Goal: Task Accomplishment & Management: Manage account settings

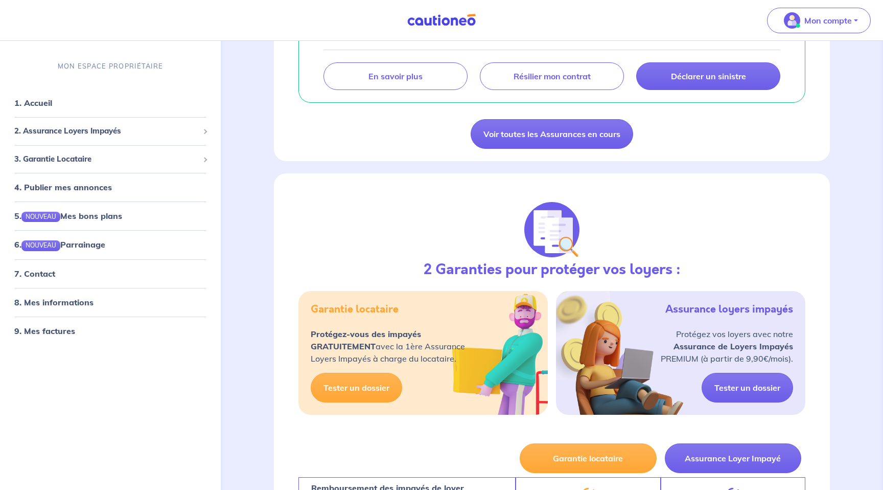
scroll to position [266, 0]
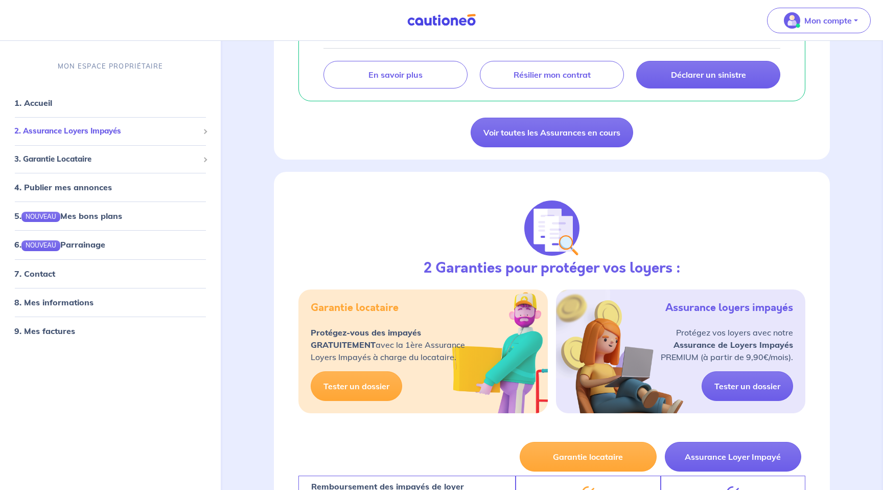
click at [78, 128] on span "2. Assurance Loyers Impayés" at bounding box center [106, 131] width 184 height 12
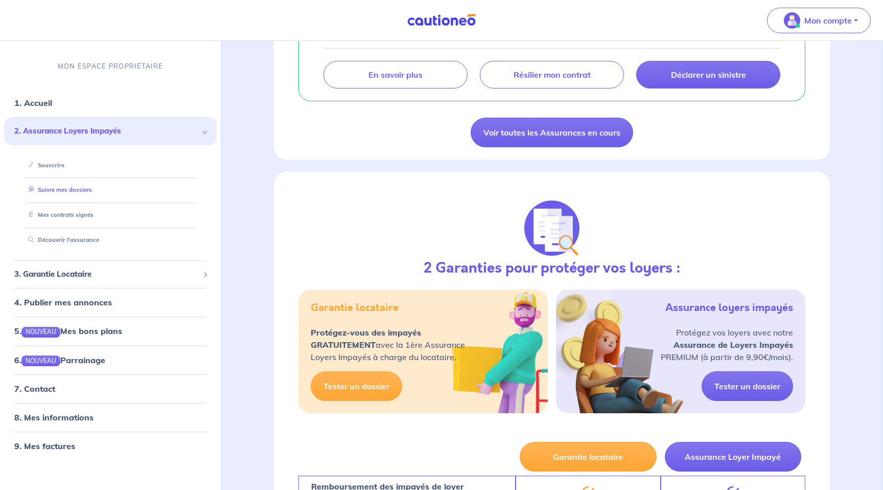
click at [56, 189] on link "Suivre mes dossiers" at bounding box center [58, 189] width 68 height 7
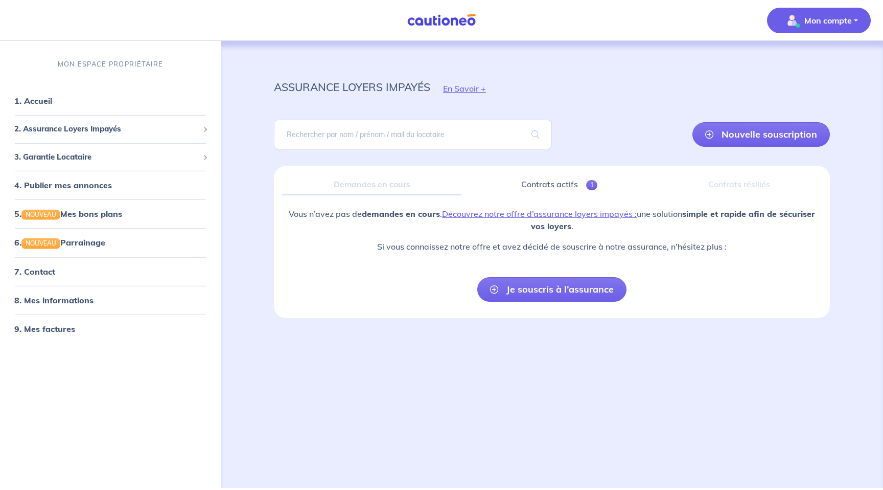
click at [805, 19] on p "Mon compte" at bounding box center [828, 20] width 48 height 12
click at [793, 62] on link "Mes informations" at bounding box center [809, 63] width 82 height 16
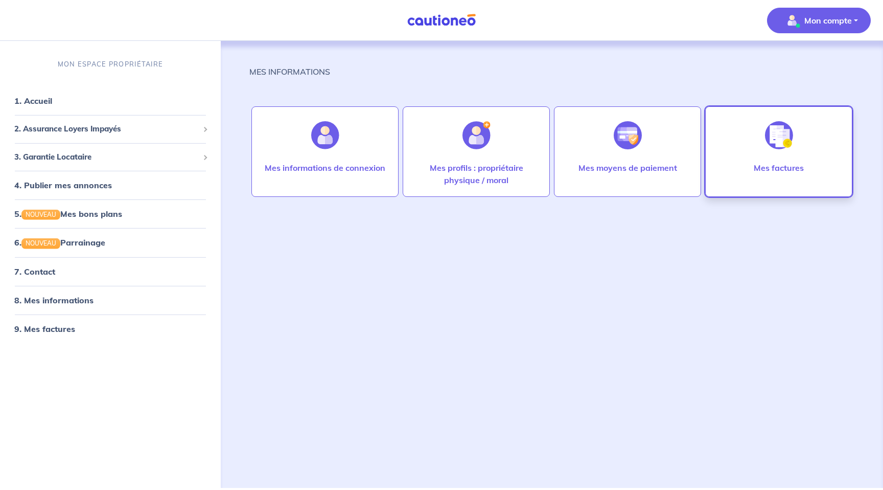
click at [756, 164] on p "Mes factures" at bounding box center [779, 167] width 50 height 12
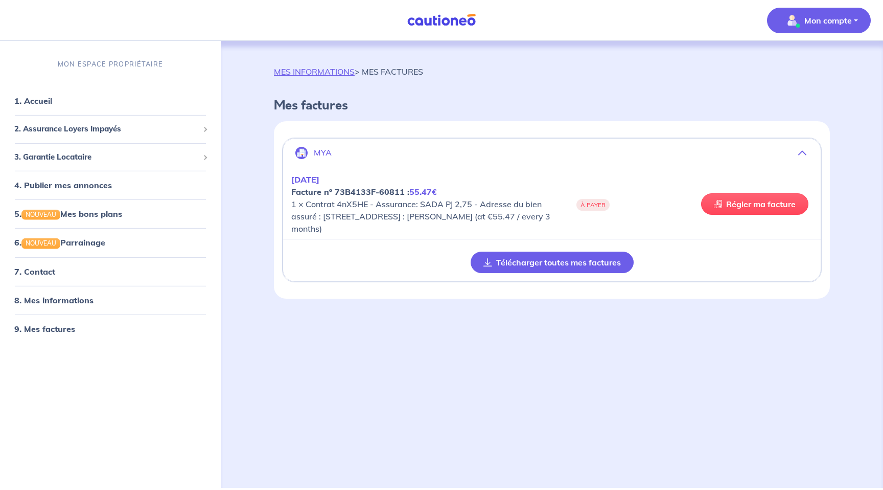
click at [550, 257] on button "Télécharger toutes mes factures" at bounding box center [552, 261] width 163 height 21
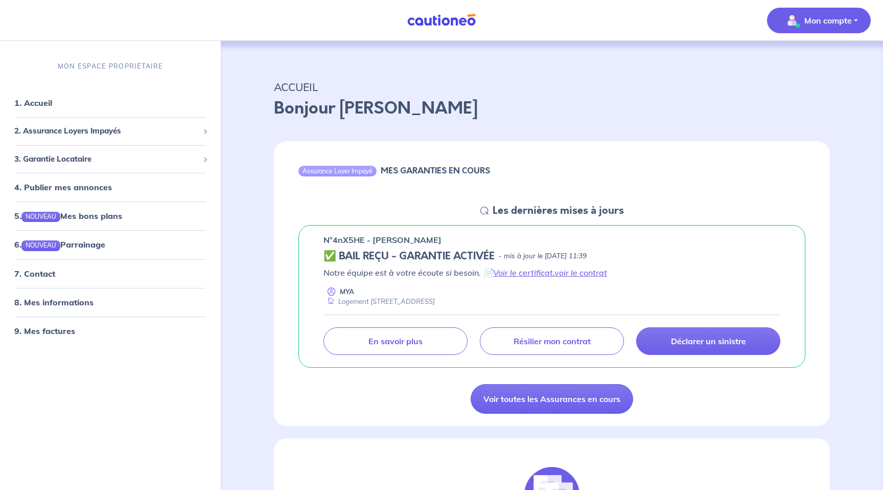
click at [833, 20] on p "Mon compte" at bounding box center [828, 20] width 48 height 12
click at [803, 65] on link "Mes informations" at bounding box center [809, 63] width 82 height 16
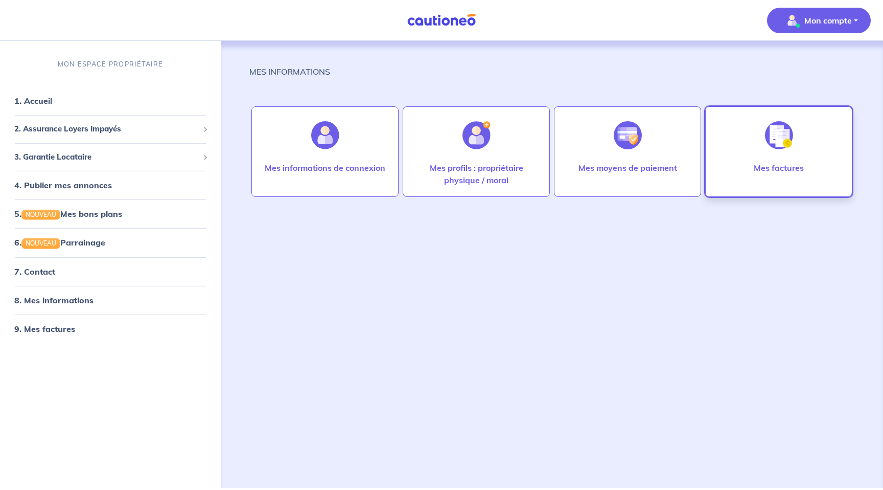
click at [741, 143] on div "Mes factures" at bounding box center [778, 151] width 147 height 90
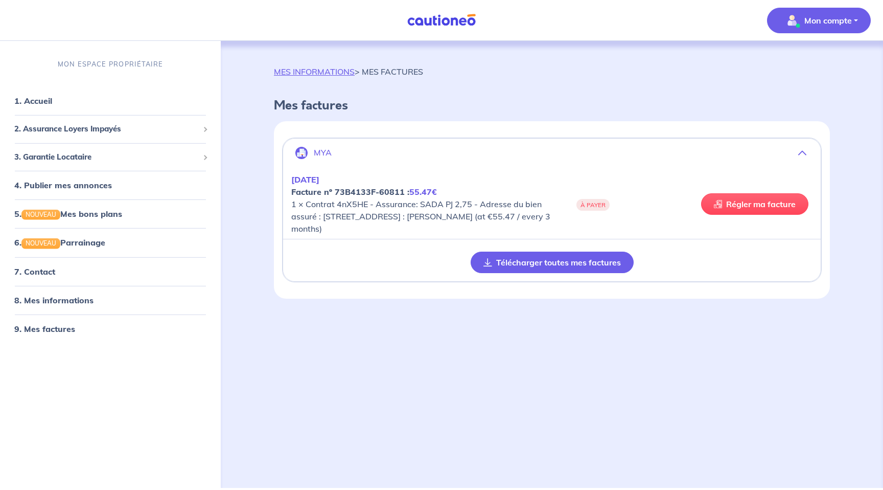
click at [564, 262] on button "Télécharger toutes mes factures" at bounding box center [552, 261] width 163 height 21
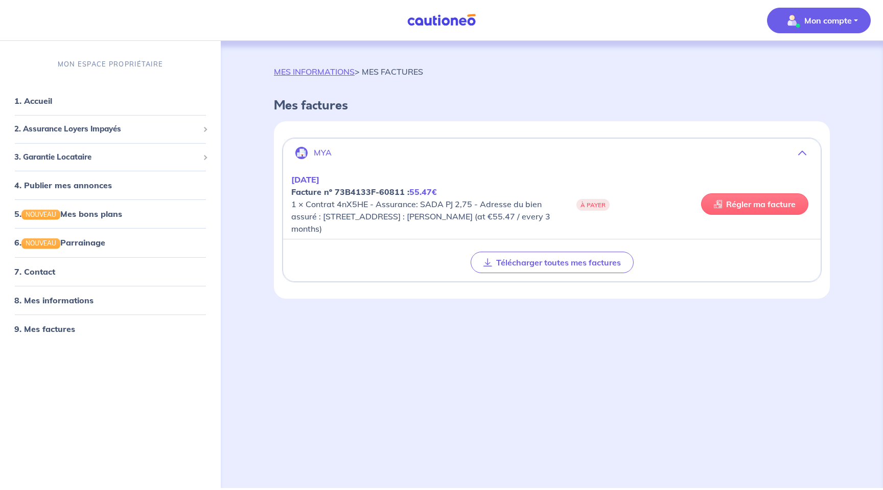
click at [765, 201] on link "Régler ma facture" at bounding box center [754, 203] width 107 height 21
